Goal: Information Seeking & Learning: Find specific fact

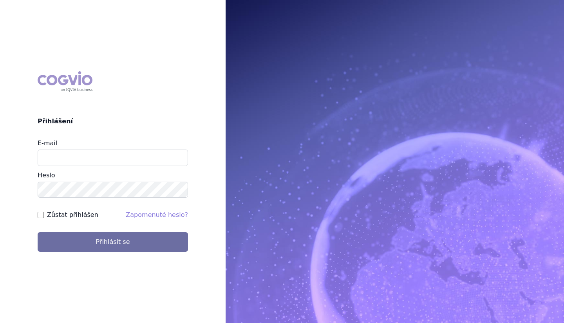
click at [144, 149] on div "E-mail" at bounding box center [113, 152] width 150 height 27
click at [140, 156] on input "E-mail" at bounding box center [113, 158] width 150 height 16
type input "martin.sekan@novartis.com"
click at [38, 232] on button "Přihlásit se" at bounding box center [113, 242] width 150 height 20
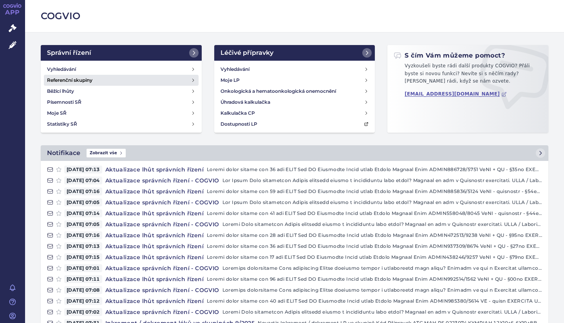
click at [77, 75] on link "Referenční skupiny" at bounding box center [121, 80] width 155 height 11
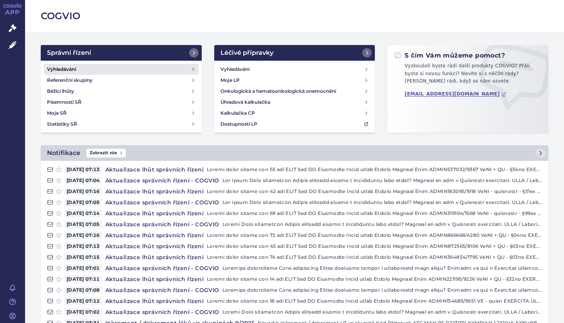
click at [94, 66] on link "Vyhledávání" at bounding box center [121, 69] width 155 height 11
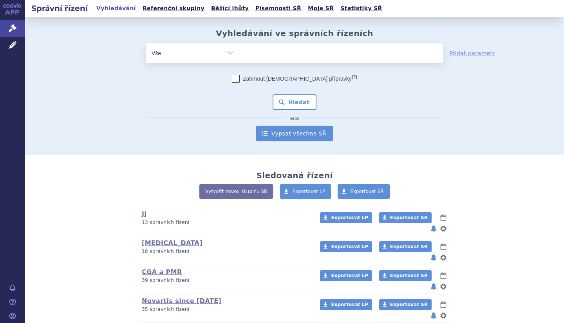
click at [307, 131] on link "Vypsat všechna SŘ" at bounding box center [295, 134] width 78 height 16
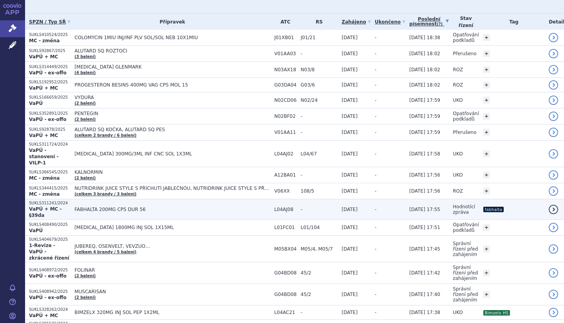
scroll to position [118, 0]
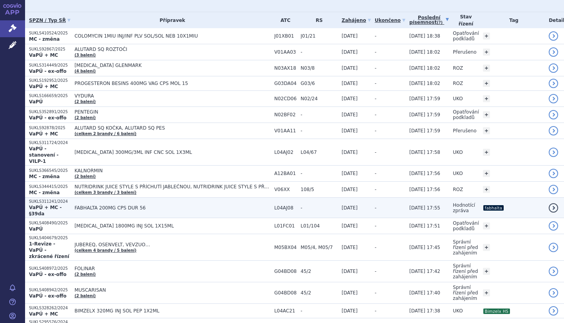
click at [460, 199] on td "Hodnotící zpráva" at bounding box center [464, 208] width 30 height 20
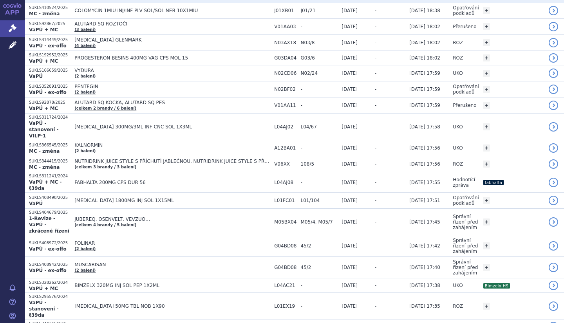
scroll to position [145, 0]
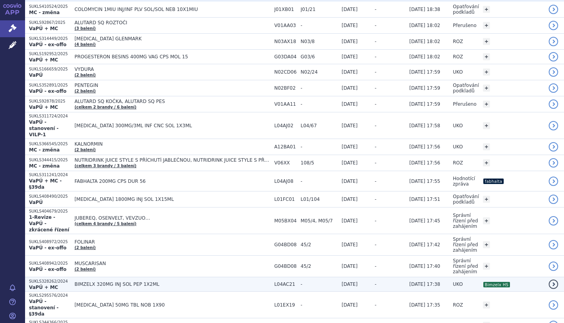
click at [410, 282] on span "[DATE] 17:38" at bounding box center [425, 284] width 31 height 5
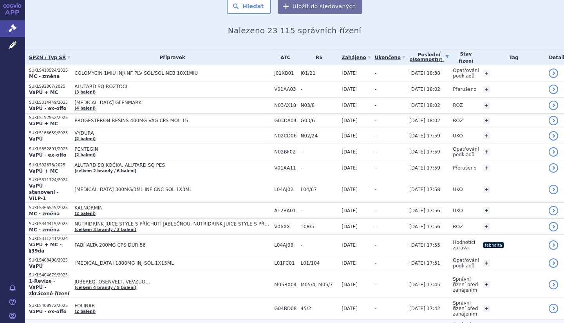
scroll to position [82, 0]
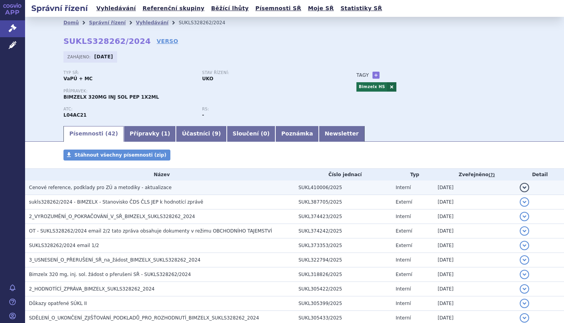
click at [144, 185] on h3 "Cenové reference, podklady pro ZÚ a metodiky - aktualizace" at bounding box center [162, 188] width 266 height 8
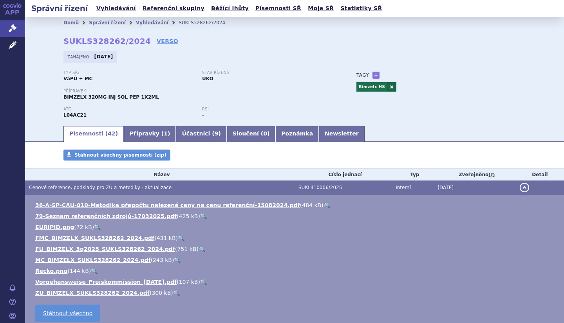
click at [136, 190] on span "Cenové reference, podklady pro ZÚ a metodiky - aktualizace" at bounding box center [100, 187] width 143 height 5
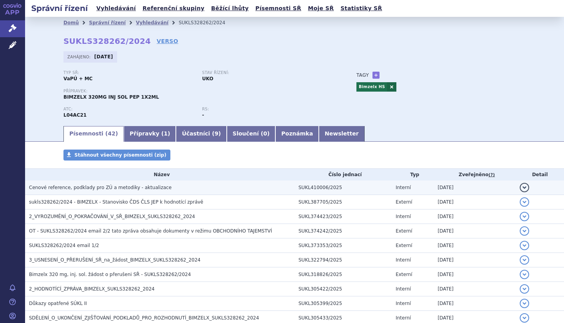
click at [117, 188] on span "Cenové reference, podklady pro ZÚ a metodiky - aktualizace" at bounding box center [100, 187] width 143 height 5
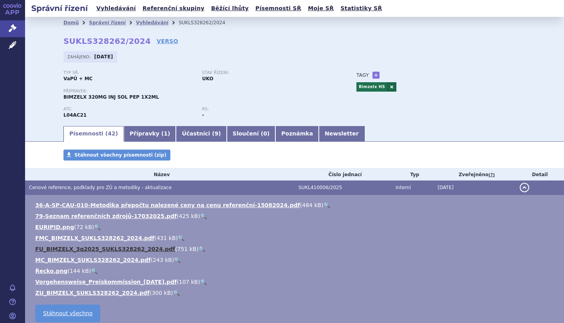
drag, startPoint x: 126, startPoint y: 245, endPoint x: 127, endPoint y: 253, distance: 8.3
click at [127, 253] on ul "36-A-SP-CAU-010-Metodika přepočtu nalezené ceny na cenu referenční-15082024.pdf…" at bounding box center [295, 249] width 524 height 96
click at [127, 252] on link "FU_BIMZELX_3q2025_SUKLS328262_2024.pdf" at bounding box center [105, 249] width 140 height 6
